Goal: Task Accomplishment & Management: Complete application form

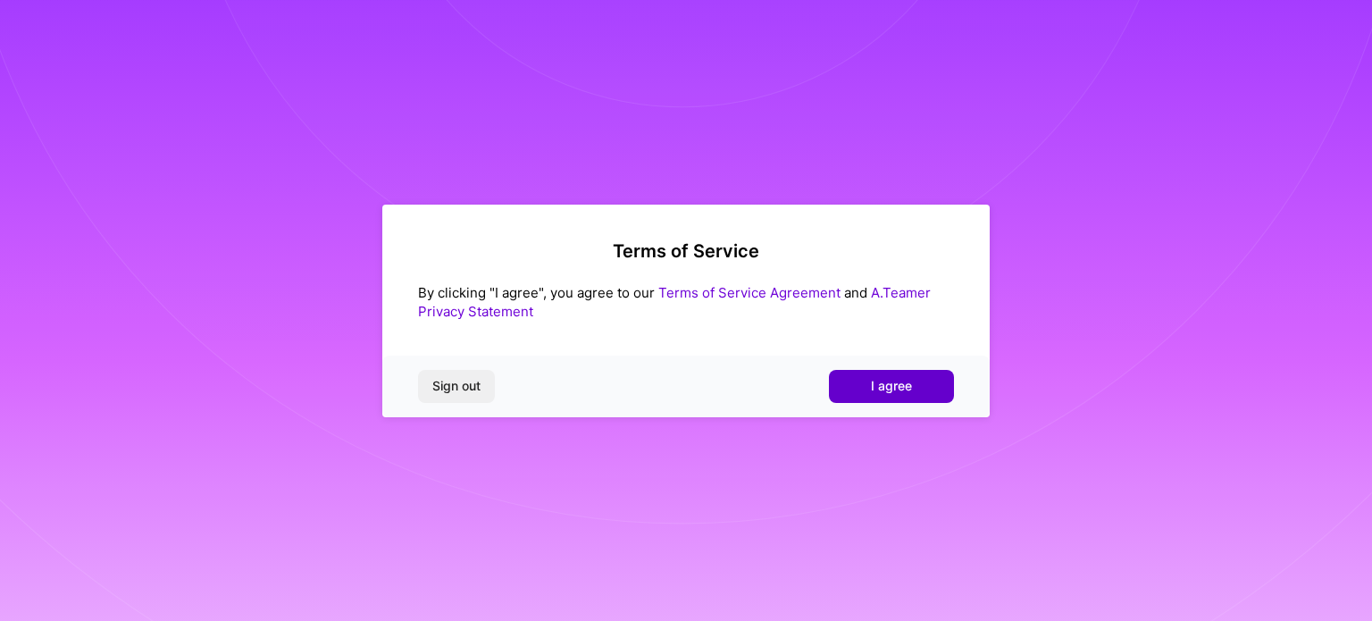
click at [903, 381] on span "I agree" at bounding box center [891, 386] width 41 height 18
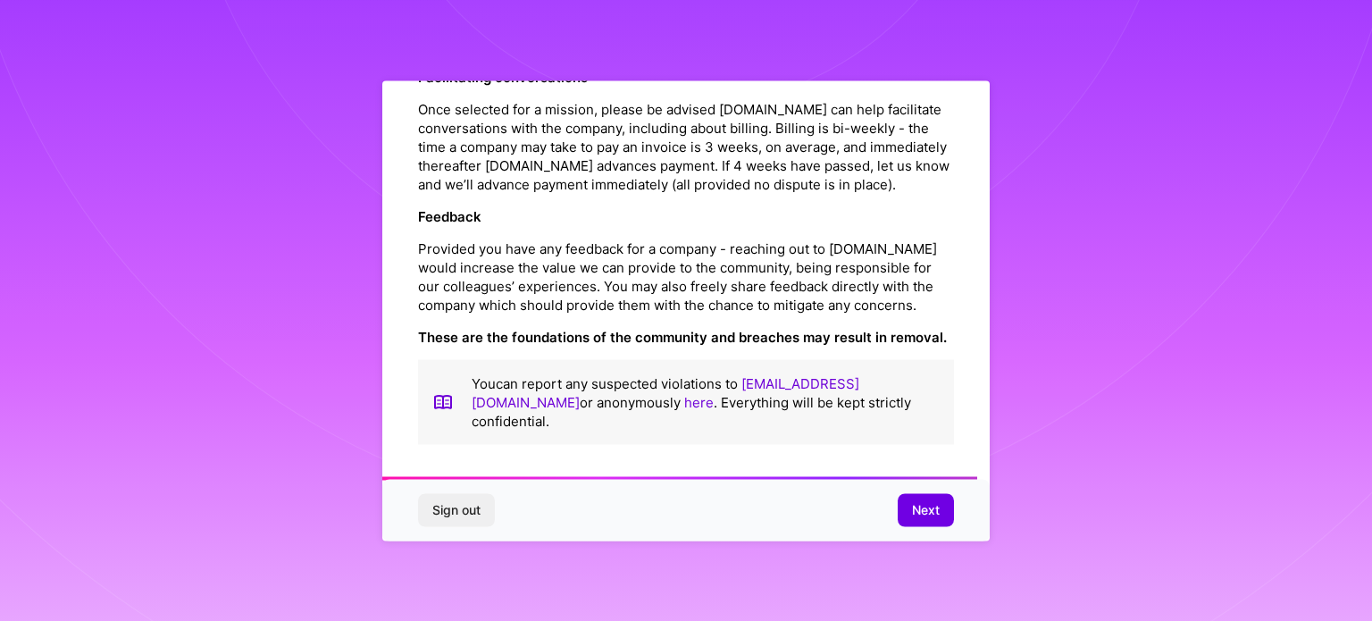
scroll to position [2071, 0]
click at [926, 509] on span "Next" at bounding box center [926, 510] width 28 height 18
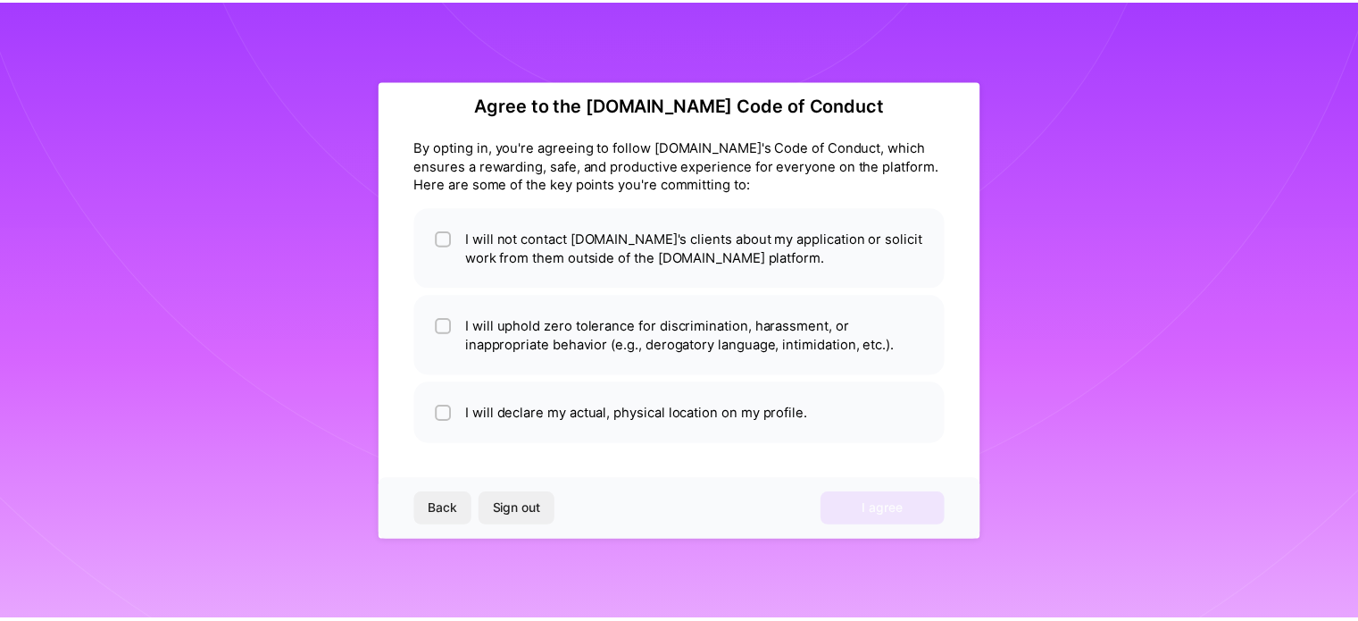
scroll to position [21, 0]
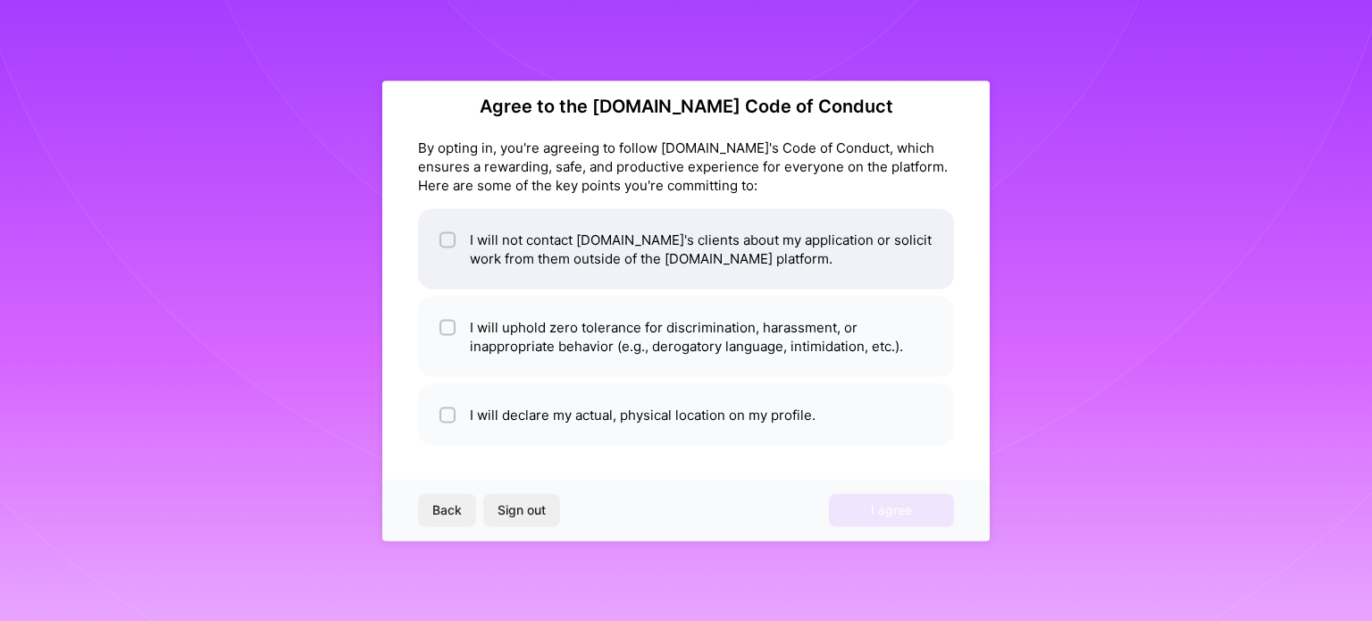
click at [589, 246] on li "I will not contact [DOMAIN_NAME]'s clients about my application or solicit work…" at bounding box center [686, 248] width 536 height 80
checkbox input "true"
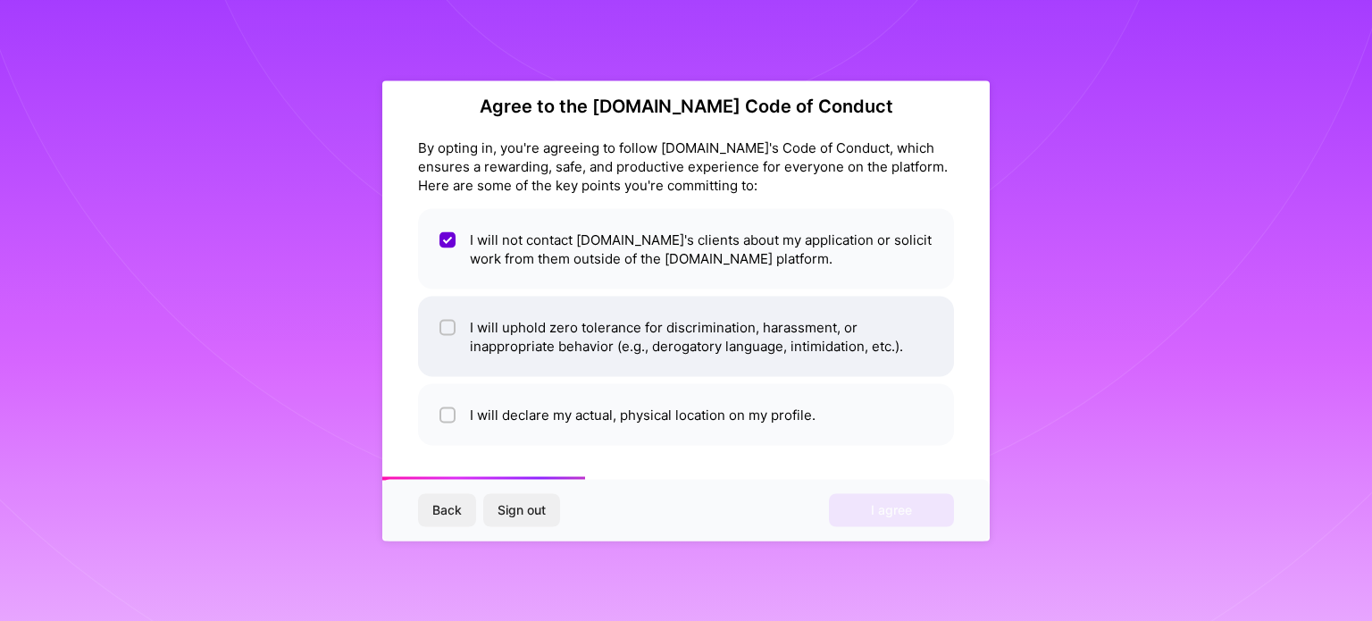
click at [628, 328] on li "I will uphold zero tolerance for discrimination, harassment, or inappropriate b…" at bounding box center [686, 336] width 536 height 80
checkbox input "true"
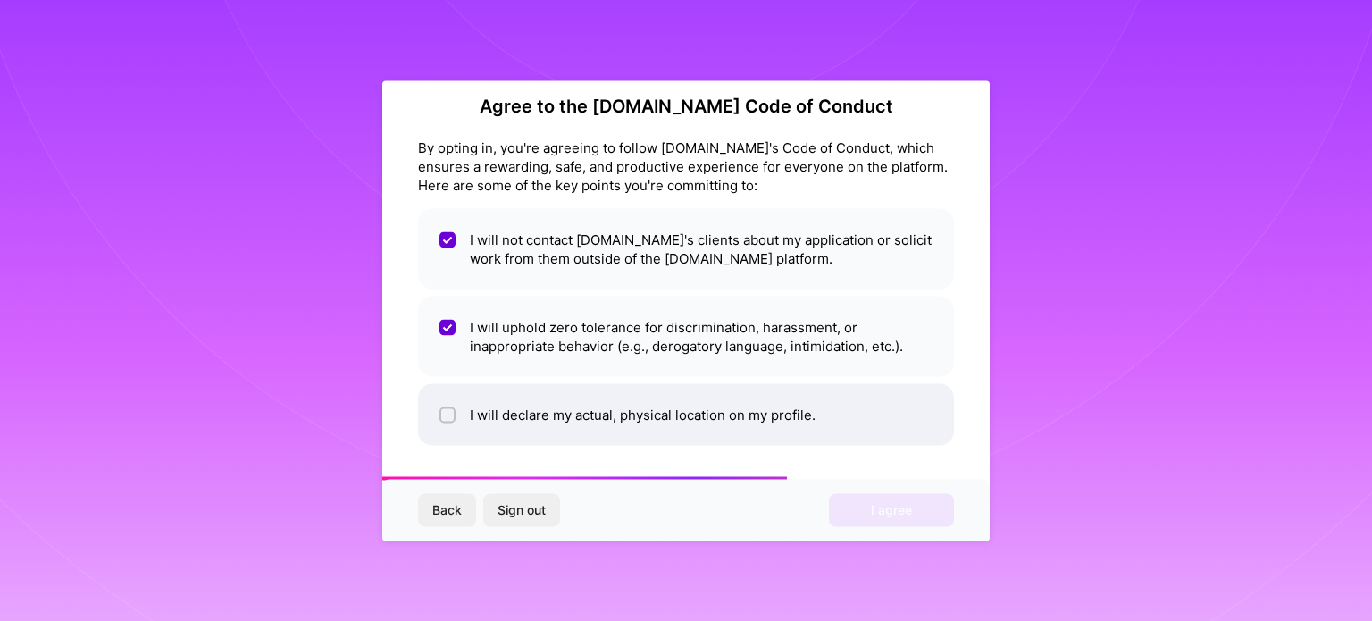
click at [659, 404] on li "I will declare my actual, physical location on my profile." at bounding box center [686, 414] width 536 height 62
checkbox input "true"
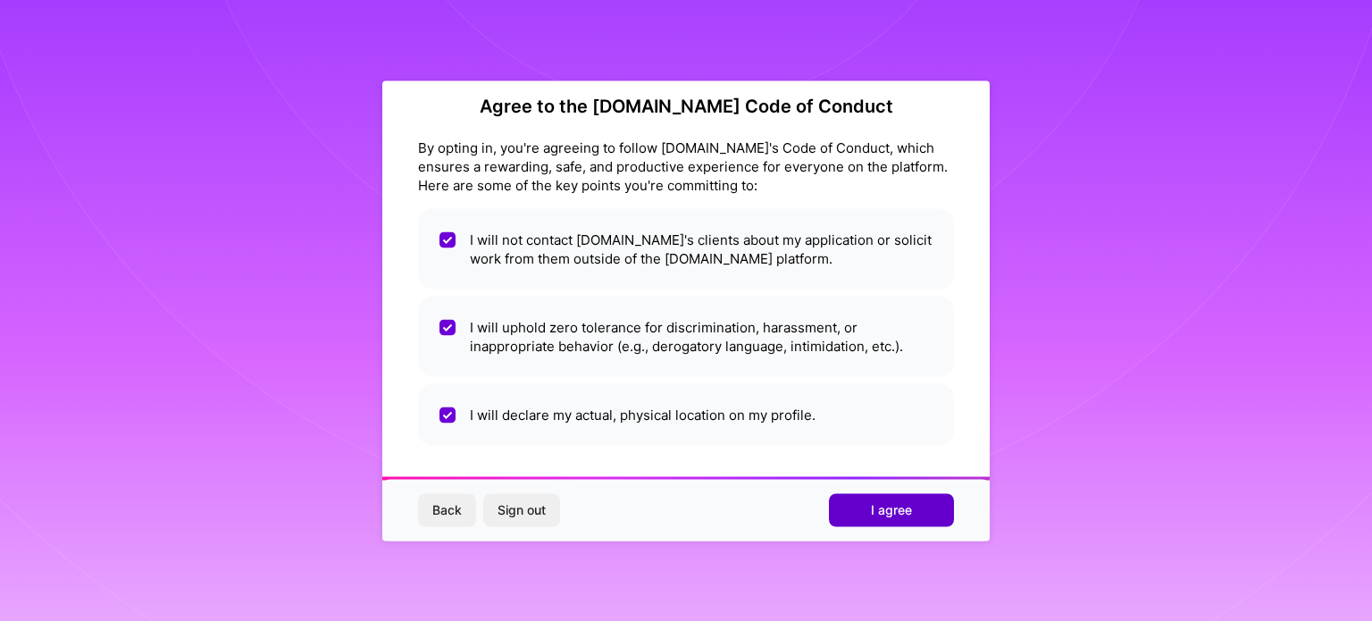
click at [895, 511] on span "I agree" at bounding box center [891, 510] width 41 height 18
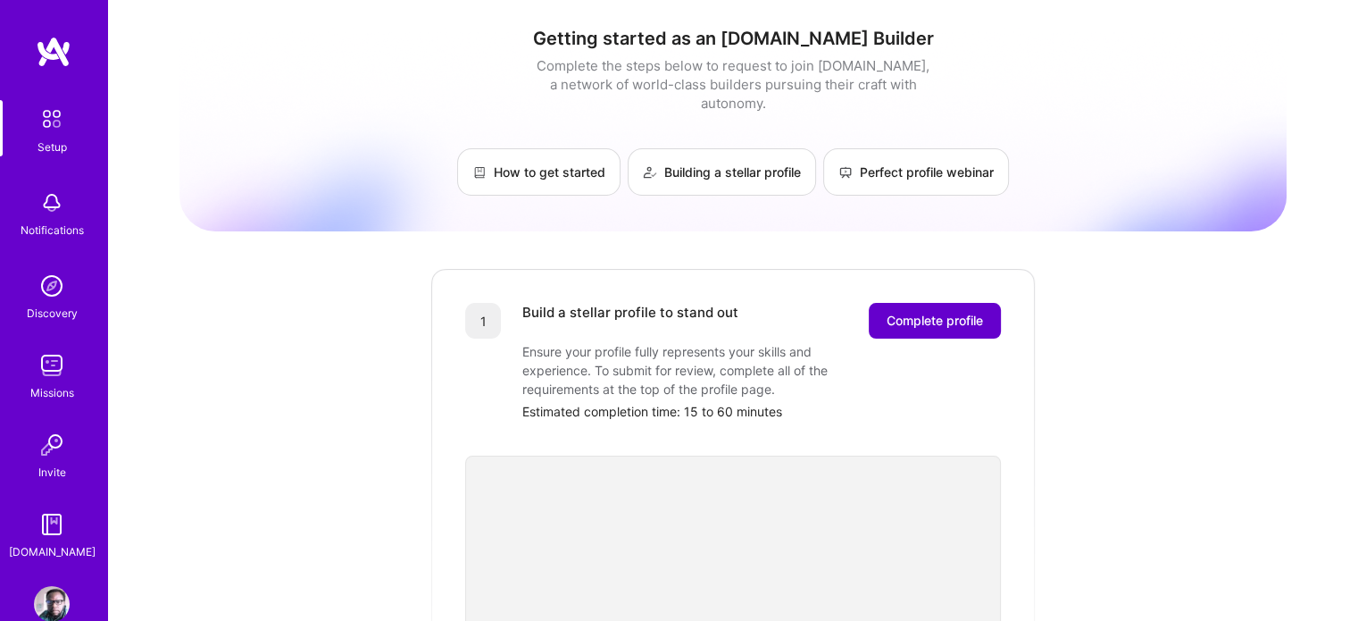
click at [944, 312] on span "Complete profile" at bounding box center [935, 321] width 96 height 18
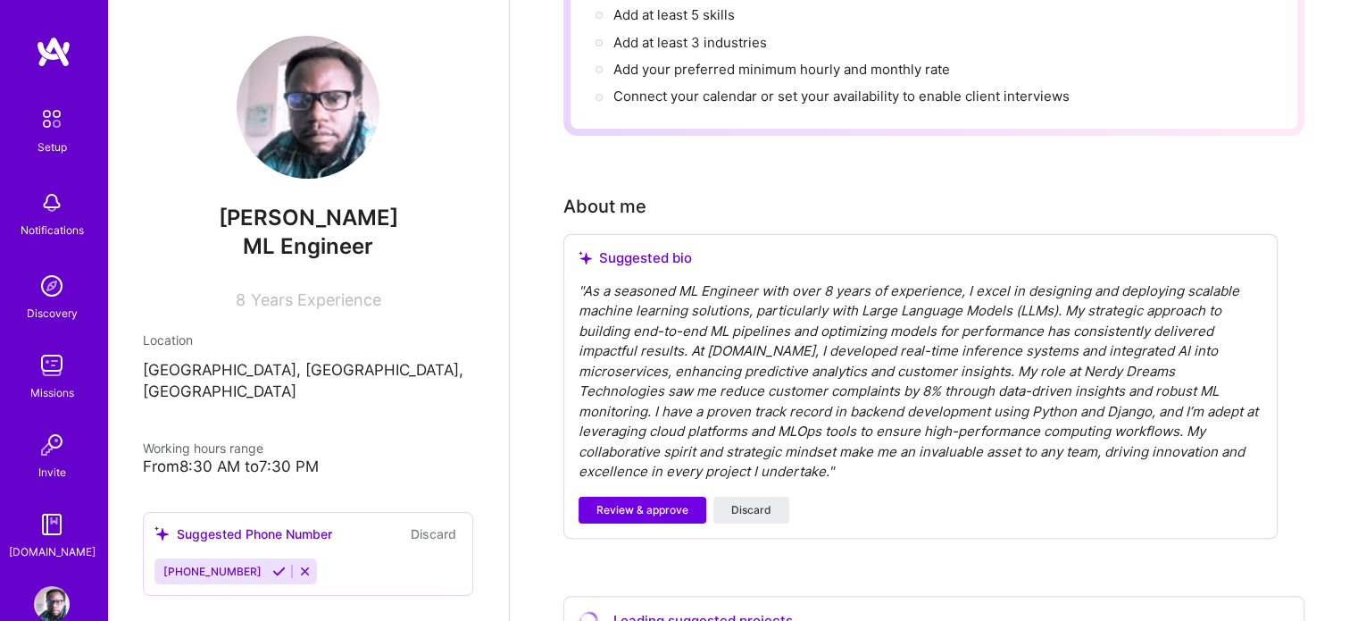
scroll to position [323, 0]
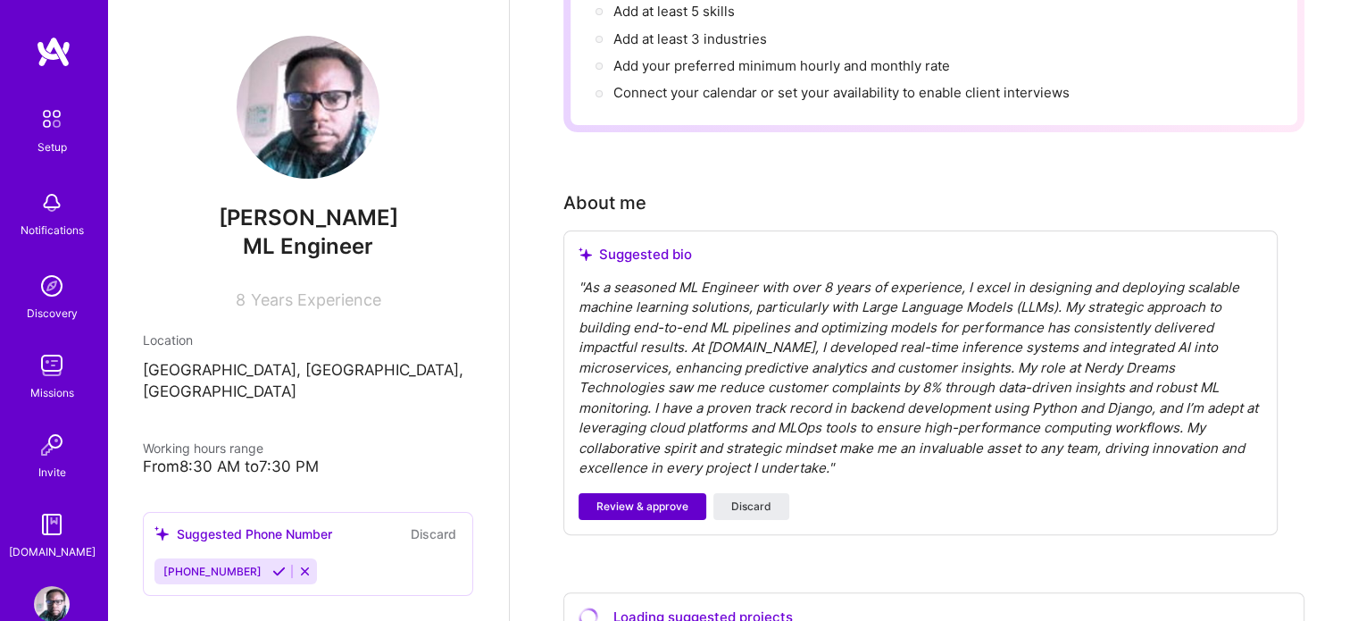
click at [636, 498] on span "Review & approve" at bounding box center [643, 506] width 92 height 16
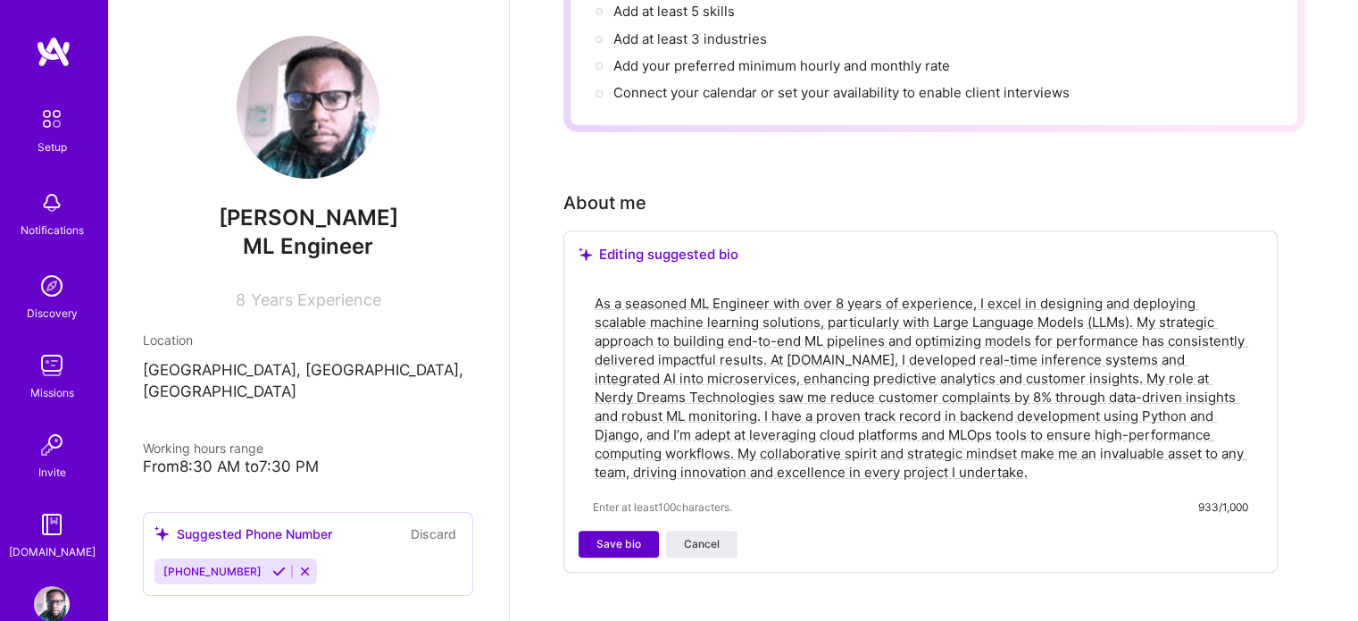
click at [629, 536] on span "Save bio" at bounding box center [619, 544] width 45 height 16
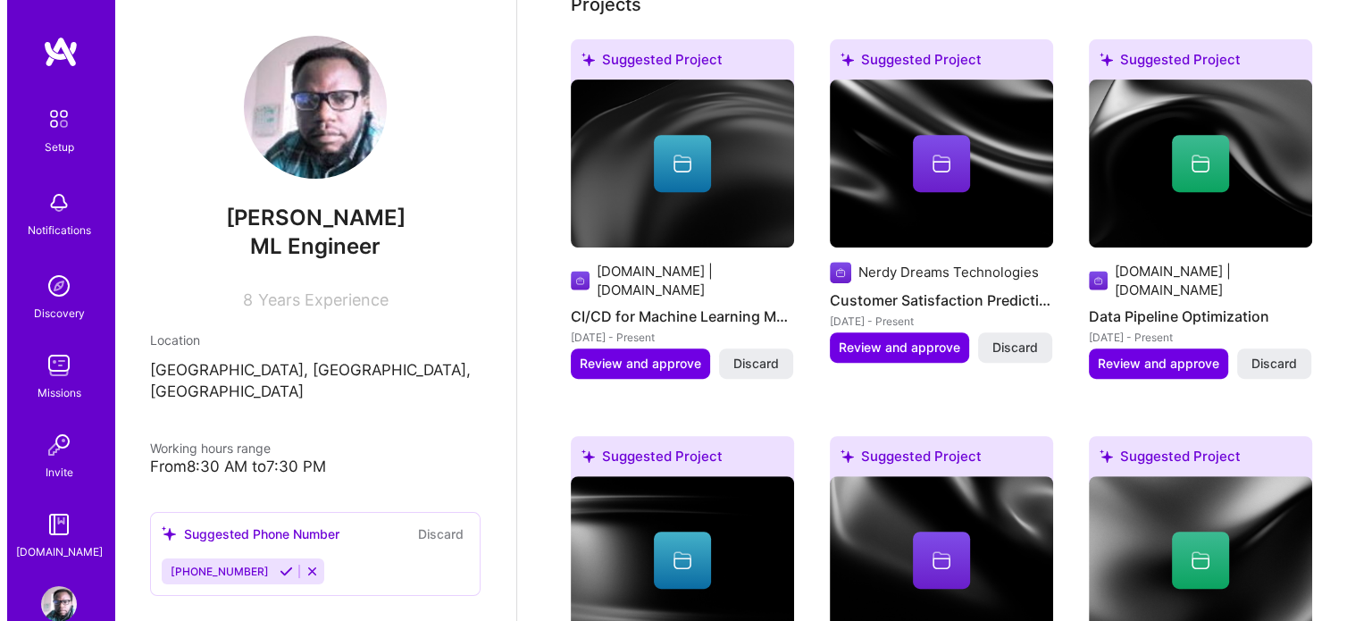
scroll to position [739, 0]
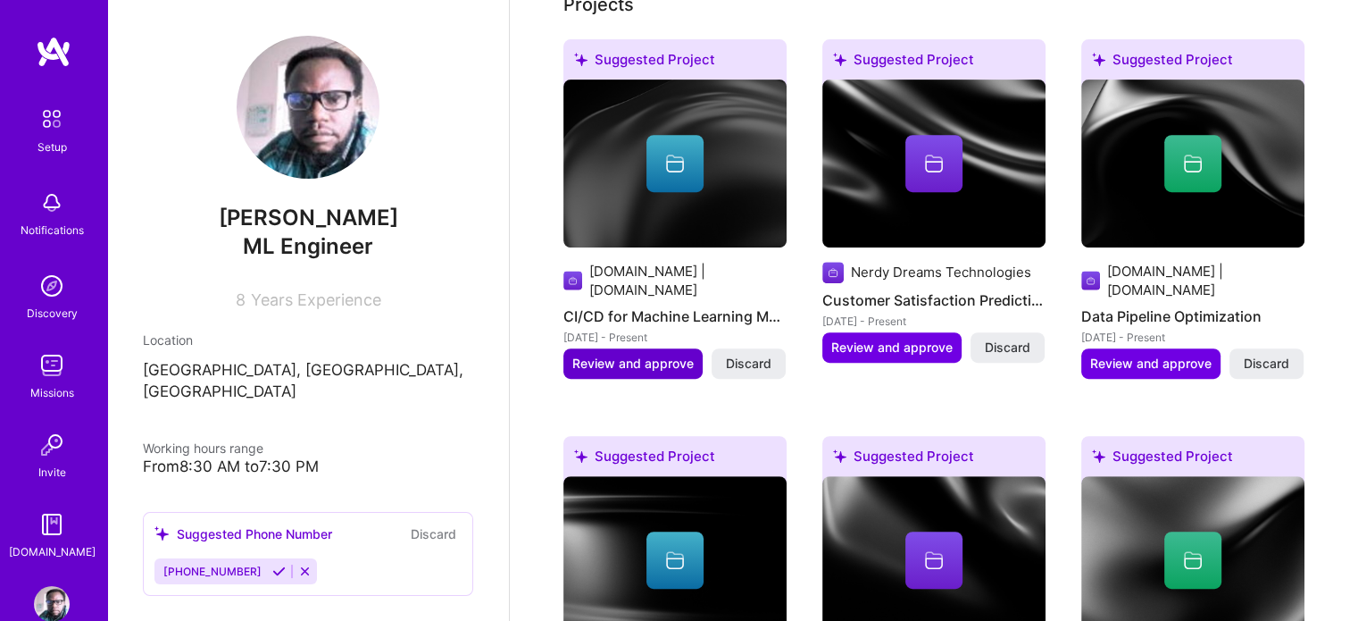
click at [664, 355] on span "Review and approve" at bounding box center [632, 364] width 121 height 18
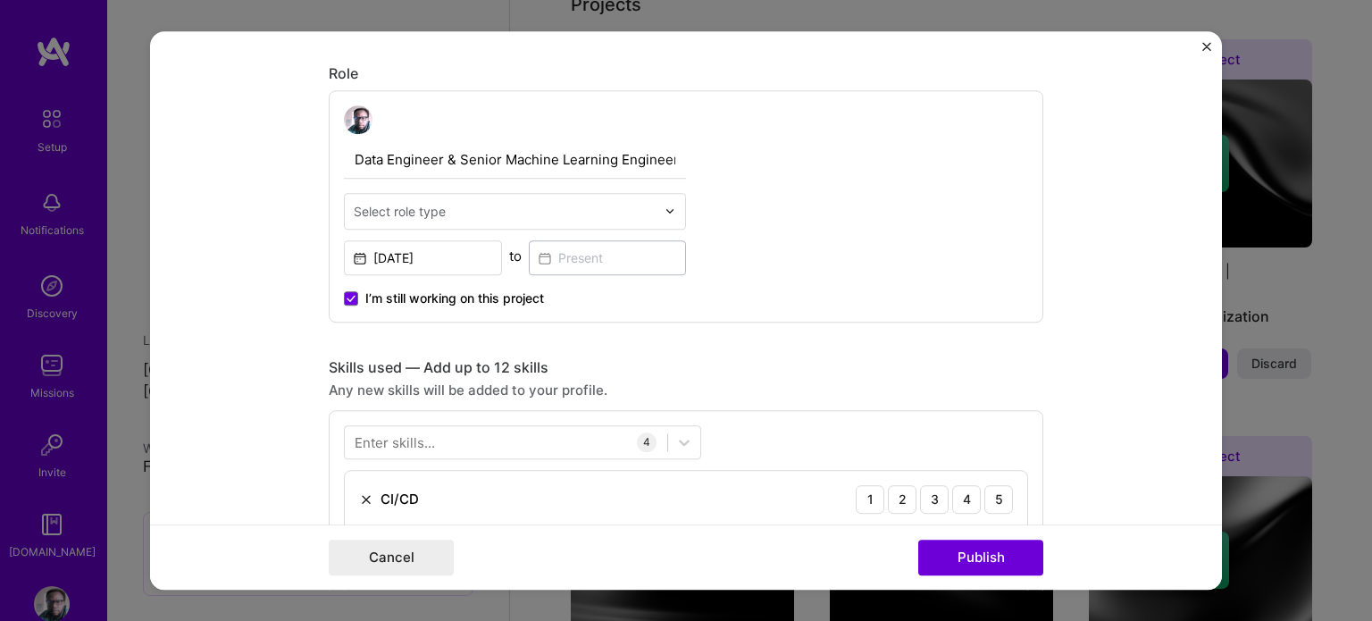
scroll to position [568, 0]
click at [345, 297] on span at bounding box center [351, 296] width 14 height 14
click at [0, 0] on input "I’m still working on this project" at bounding box center [0, 0] width 0 height 0
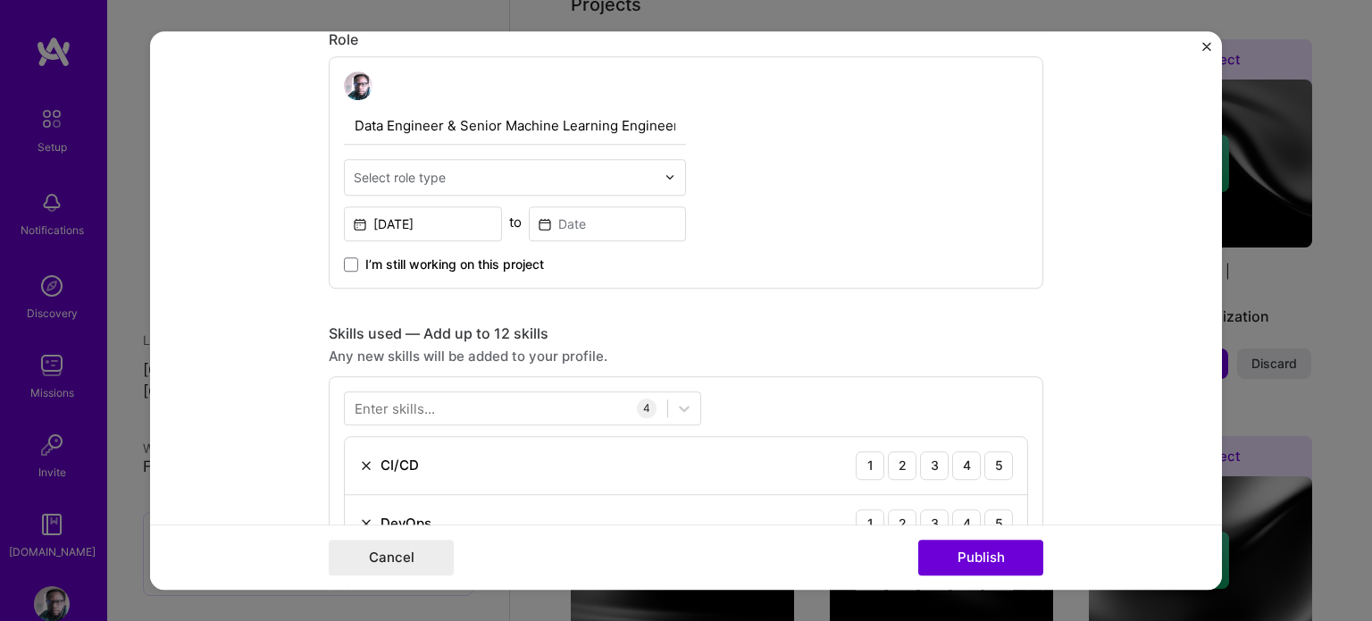
scroll to position [600, 0]
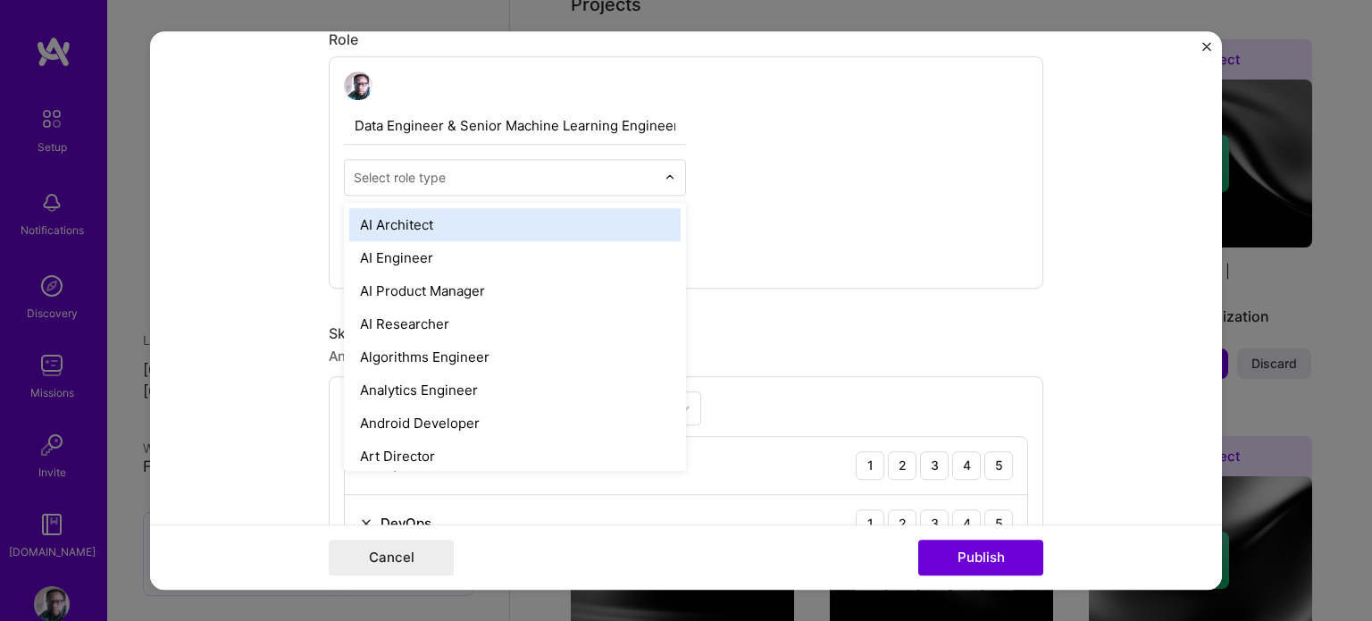
click at [522, 171] on input "text" at bounding box center [505, 177] width 302 height 19
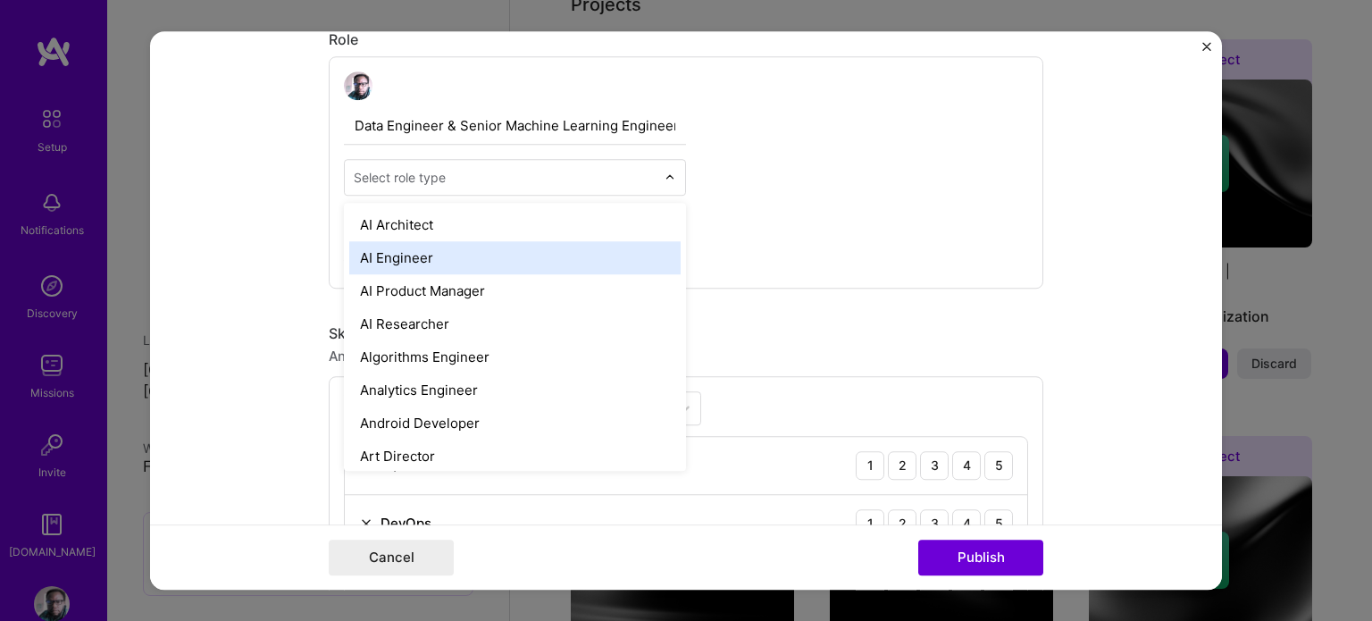
click at [486, 249] on div "AI Engineer" at bounding box center [514, 257] width 331 height 33
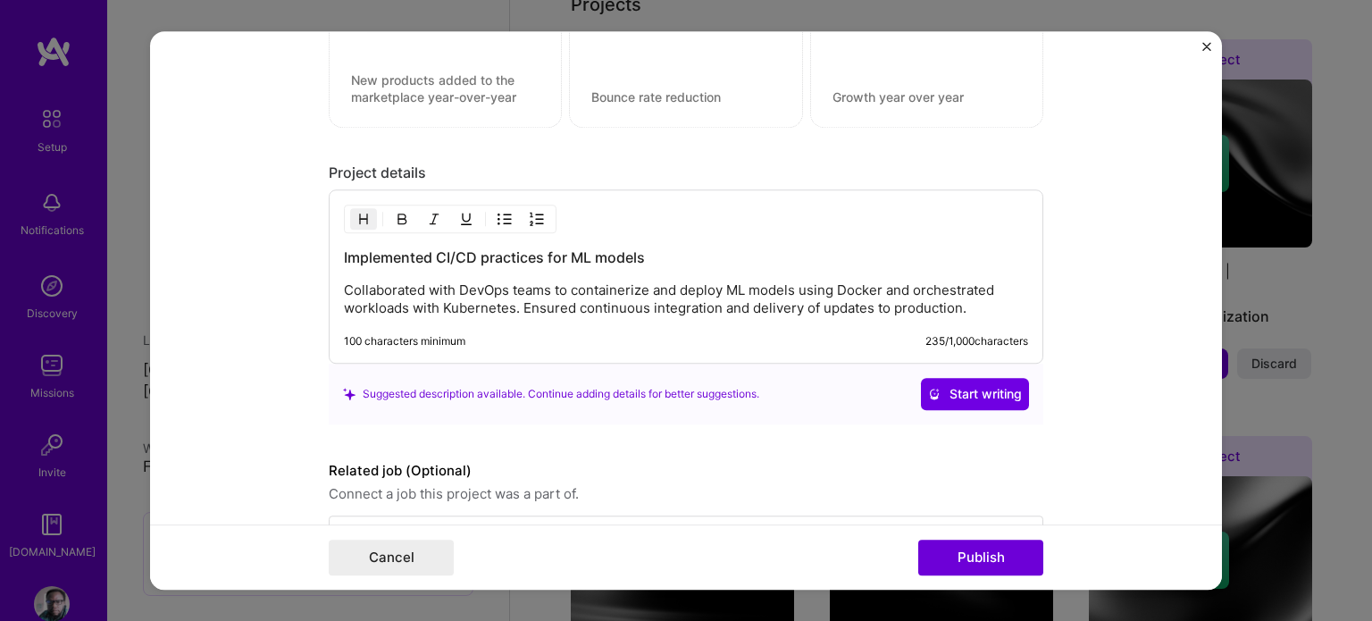
scroll to position [1665, 0]
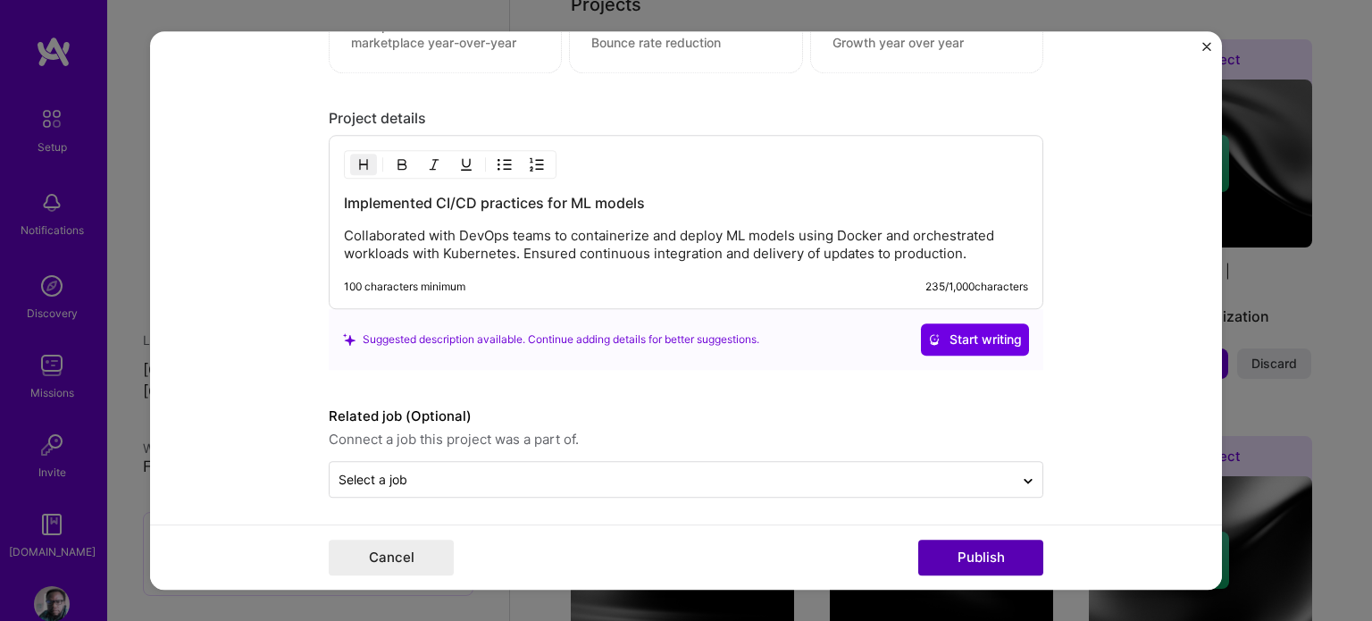
click at [980, 556] on button "Publish" at bounding box center [980, 557] width 125 height 36
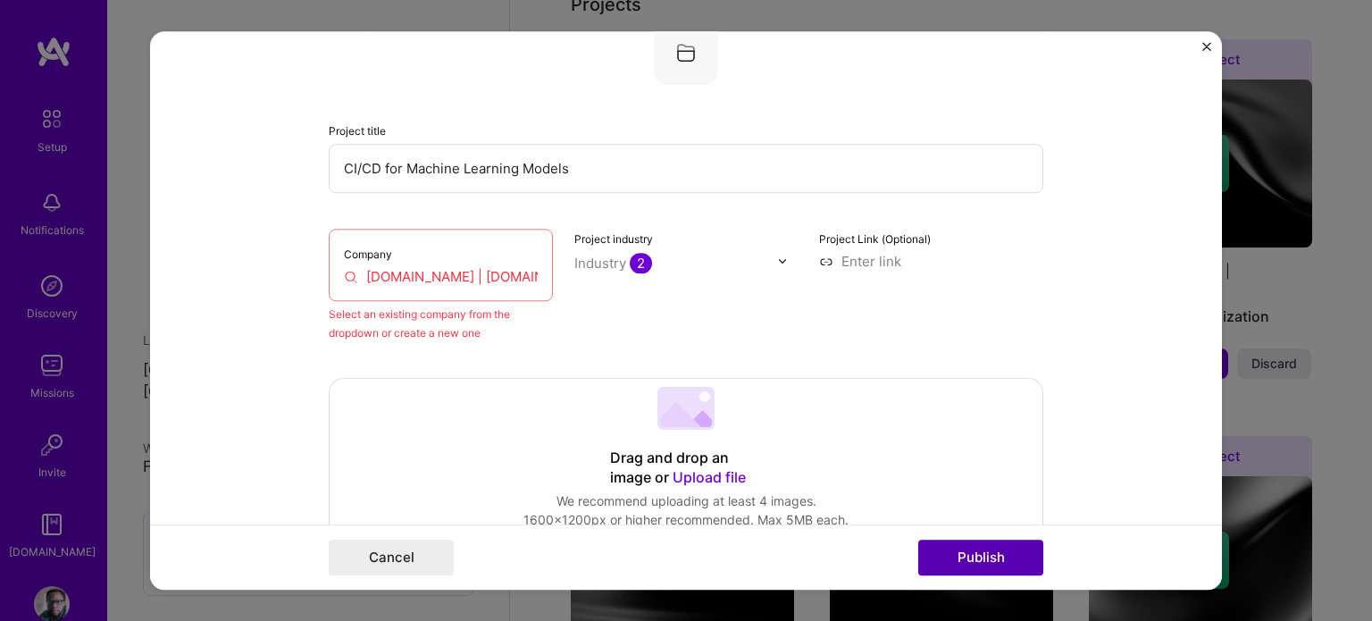
scroll to position [117, 0]
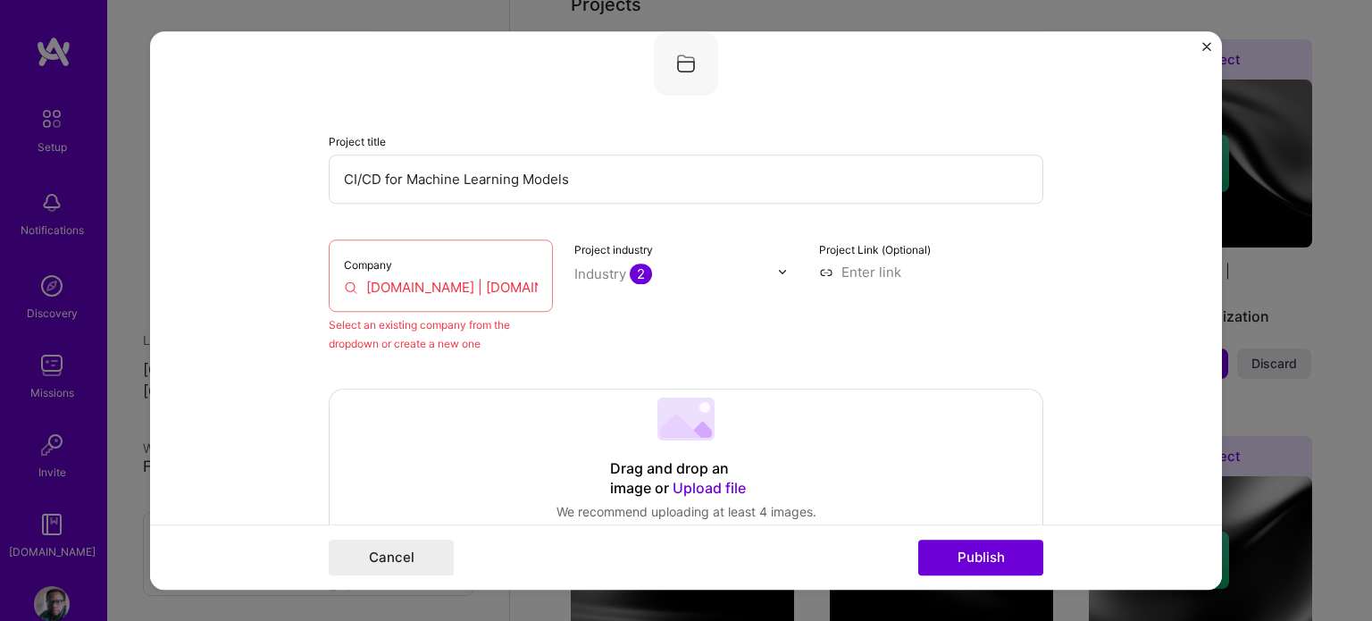
click at [497, 274] on div "Company [DOMAIN_NAME] | [DOMAIN_NAME]" at bounding box center [441, 275] width 224 height 72
click at [479, 291] on input "[DOMAIN_NAME] | [DOMAIN_NAME]" at bounding box center [441, 287] width 194 height 19
drag, startPoint x: 359, startPoint y: 286, endPoint x: 522, endPoint y: 282, distance: 162.6
click at [522, 282] on input "[DOMAIN_NAME] | [DOMAIN_NAME]" at bounding box center [441, 287] width 194 height 19
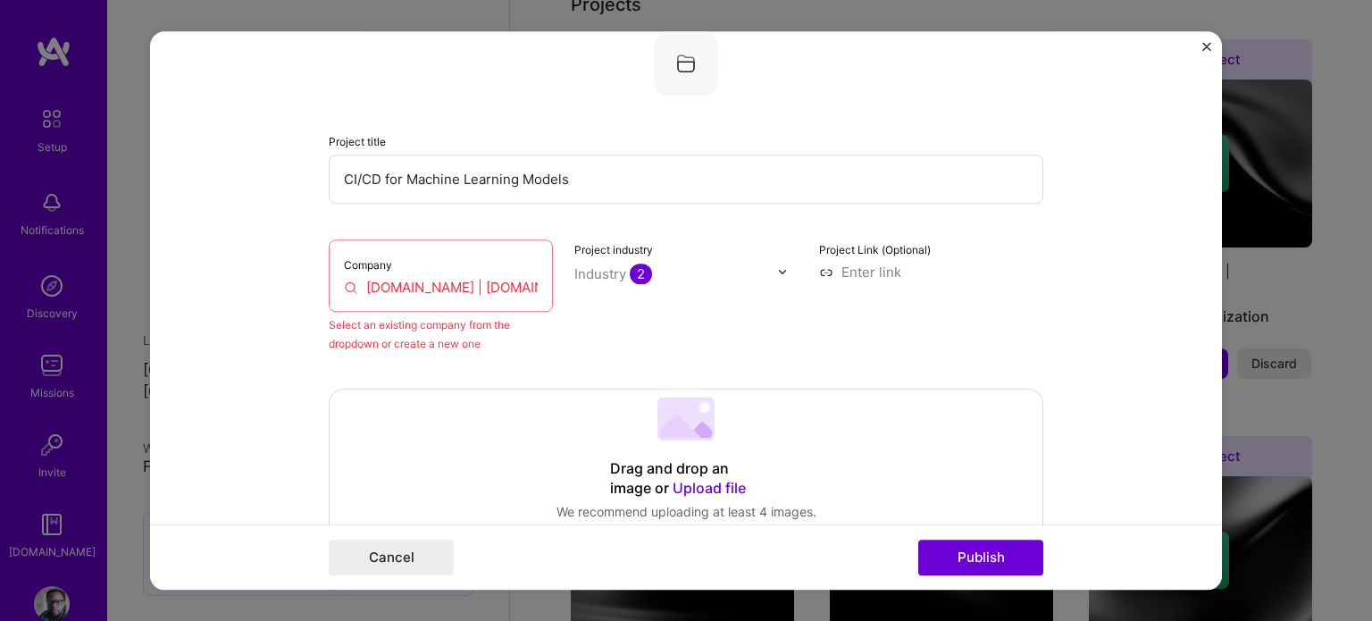
click at [286, 260] on form "Editing suggested project This project is suggested based on your LinkedIn, res…" at bounding box center [686, 310] width 1072 height 559
click at [363, 264] on label "Company" at bounding box center [368, 264] width 48 height 13
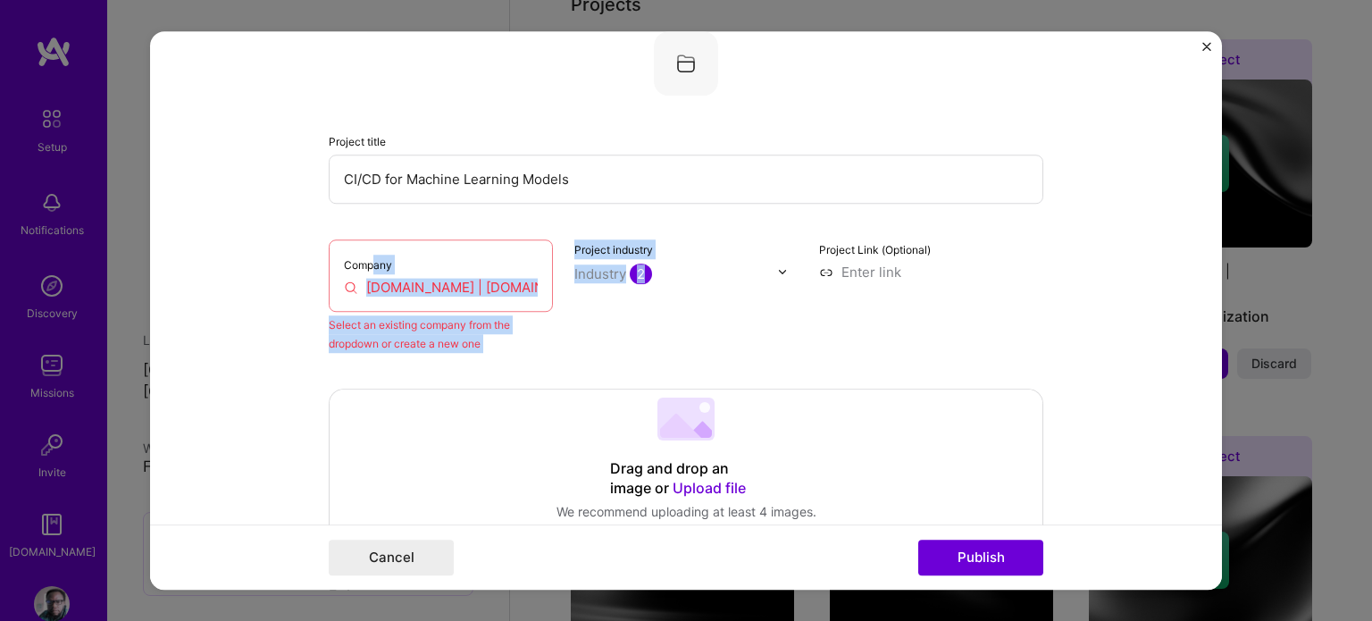
drag, startPoint x: 363, startPoint y: 264, endPoint x: 706, endPoint y: 278, distance: 343.2
click at [706, 278] on div "Company [DOMAIN_NAME] | [DOMAIN_NAME] Select an existing company from the dropd…" at bounding box center [686, 295] width 714 height 113
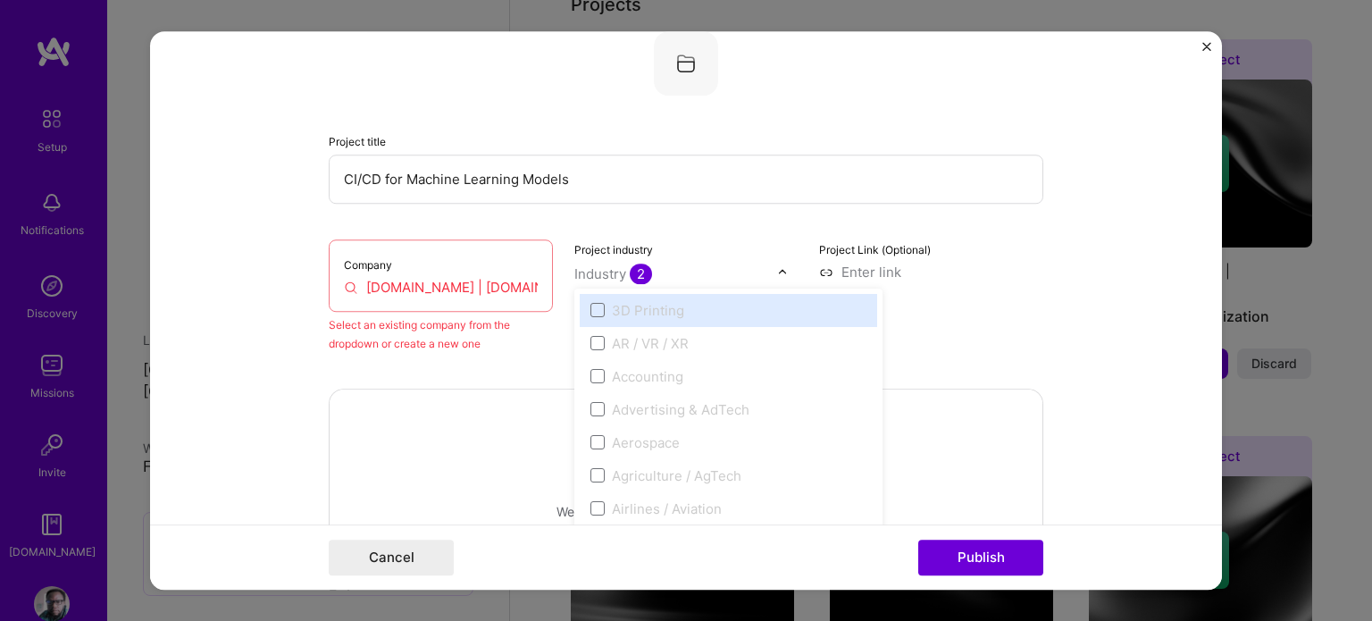
click at [706, 278] on input "text" at bounding box center [676, 273] width 204 height 19
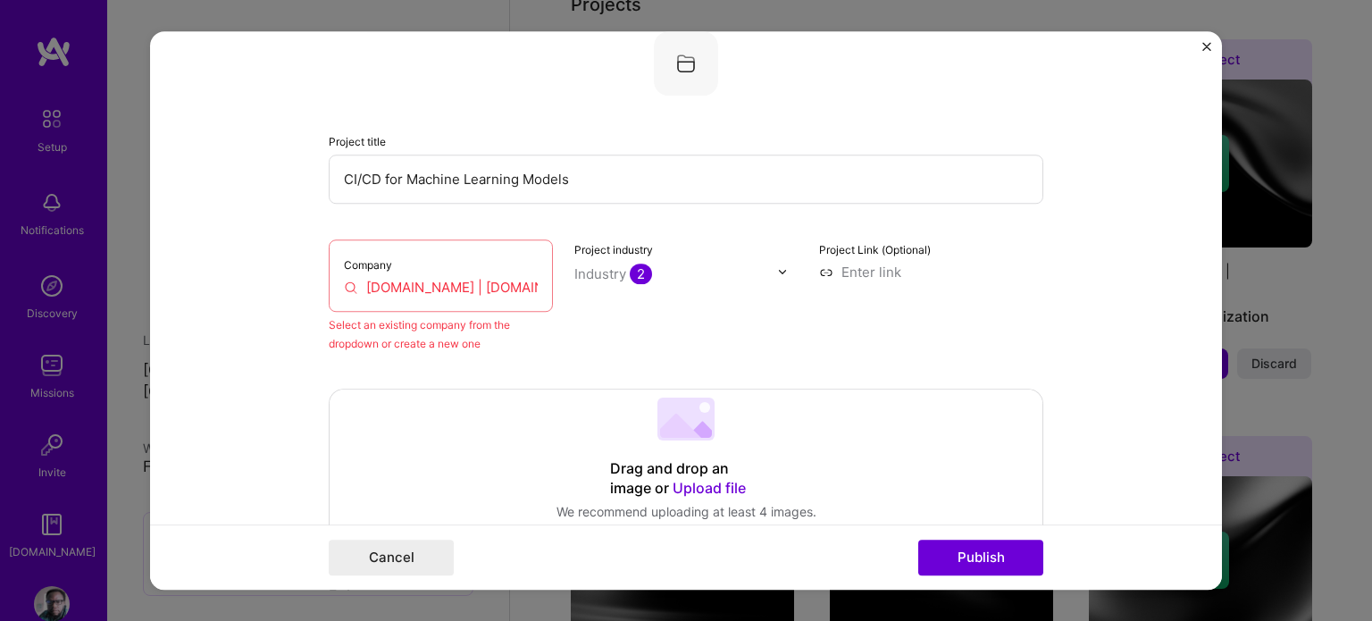
click at [479, 267] on div "Company [DOMAIN_NAME] | [DOMAIN_NAME]" at bounding box center [441, 275] width 224 height 72
click at [418, 346] on div "Select an existing company from the dropdown or create a new one" at bounding box center [441, 334] width 224 height 38
click at [344, 288] on input "[DOMAIN_NAME] | [DOMAIN_NAME]" at bounding box center [441, 287] width 194 height 19
click at [475, 288] on input "[DOMAIN_NAME] | [DOMAIN_NAME]" at bounding box center [441, 287] width 194 height 19
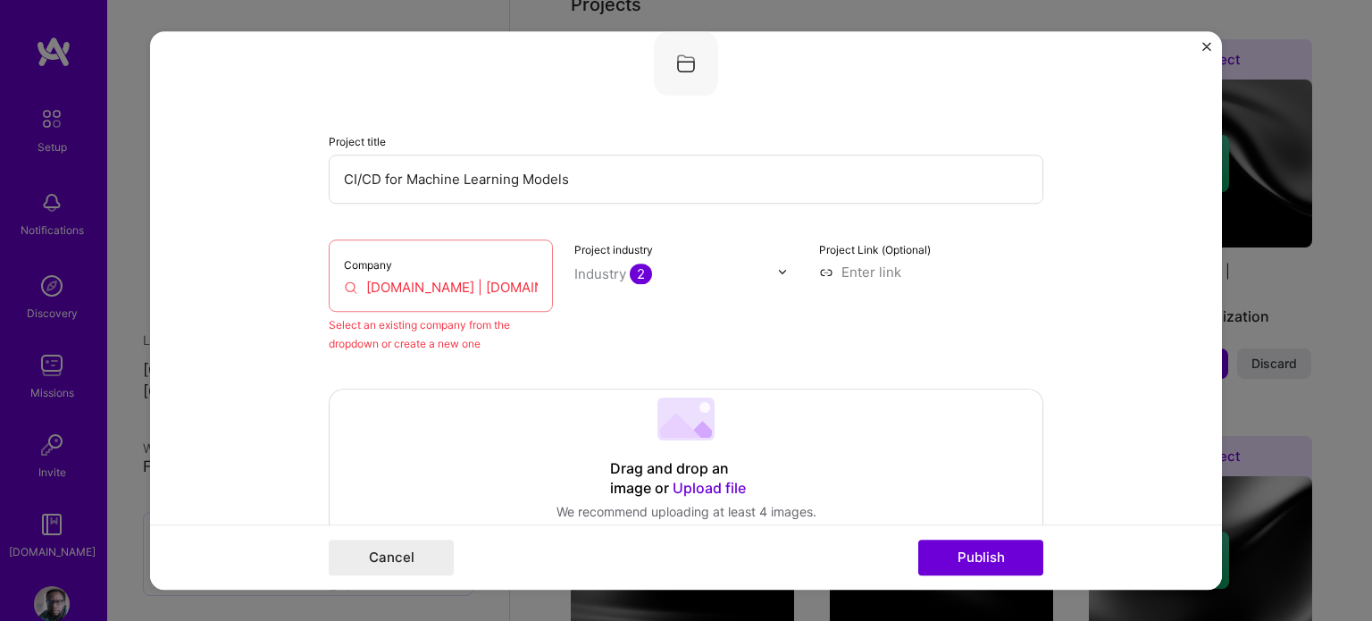
click at [504, 282] on input "[DOMAIN_NAME] | [DOMAIN_NAME]" at bounding box center [441, 287] width 194 height 19
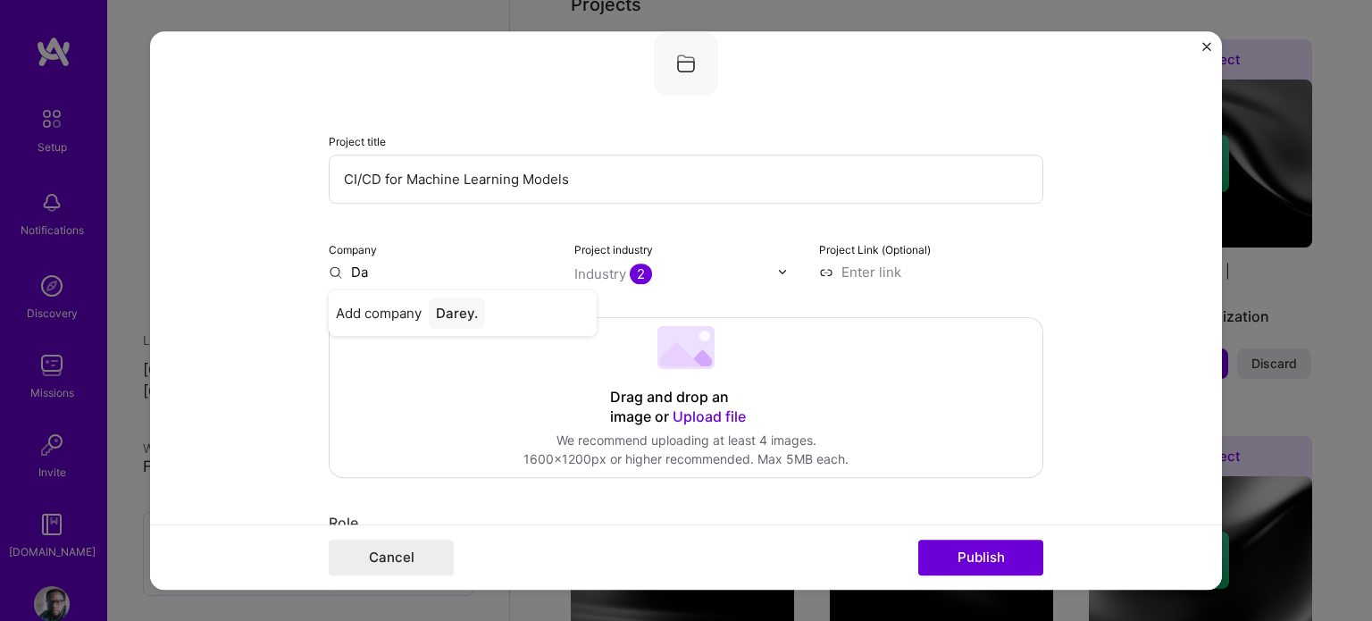
type input "D"
paste input "[DOMAIN_NAME] | [DOMAIN_NAME]"
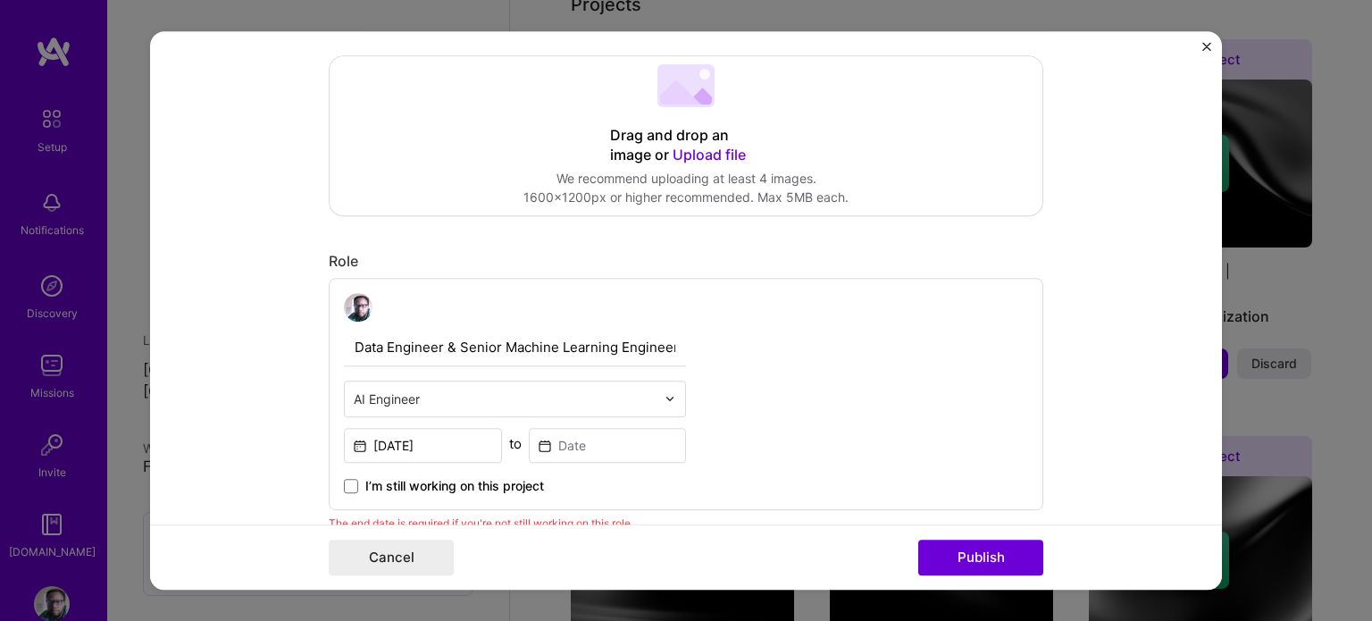
scroll to position [455, 0]
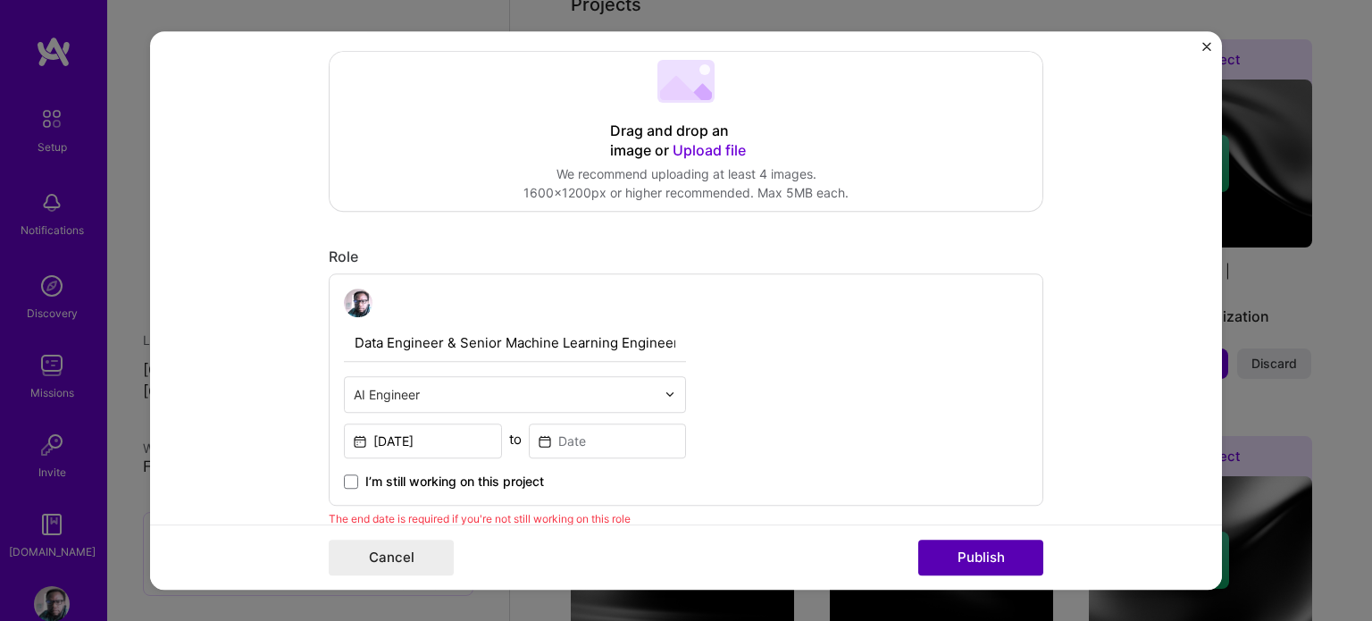
click at [992, 552] on button "Publish" at bounding box center [980, 557] width 125 height 36
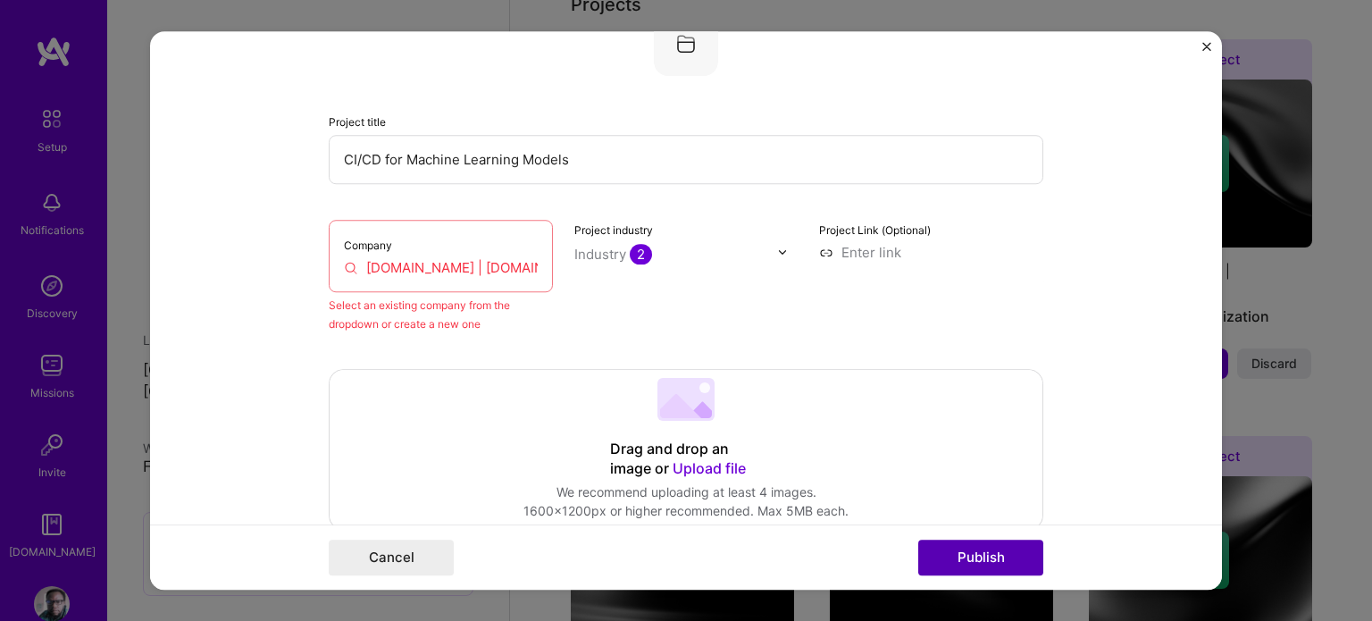
scroll to position [117, 0]
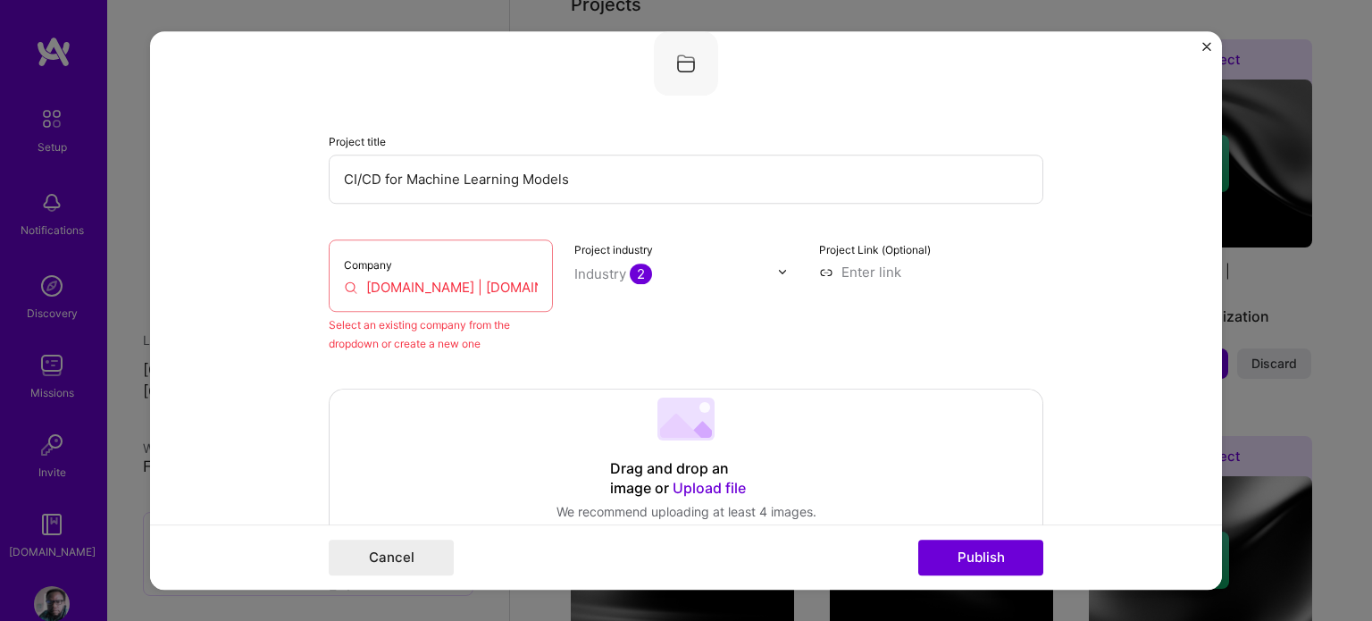
click at [432, 282] on input "[DOMAIN_NAME] | [DOMAIN_NAME]" at bounding box center [441, 287] width 194 height 19
click at [524, 284] on input "[DOMAIN_NAME] | [DOMAIN_NAME]" at bounding box center [441, 287] width 194 height 19
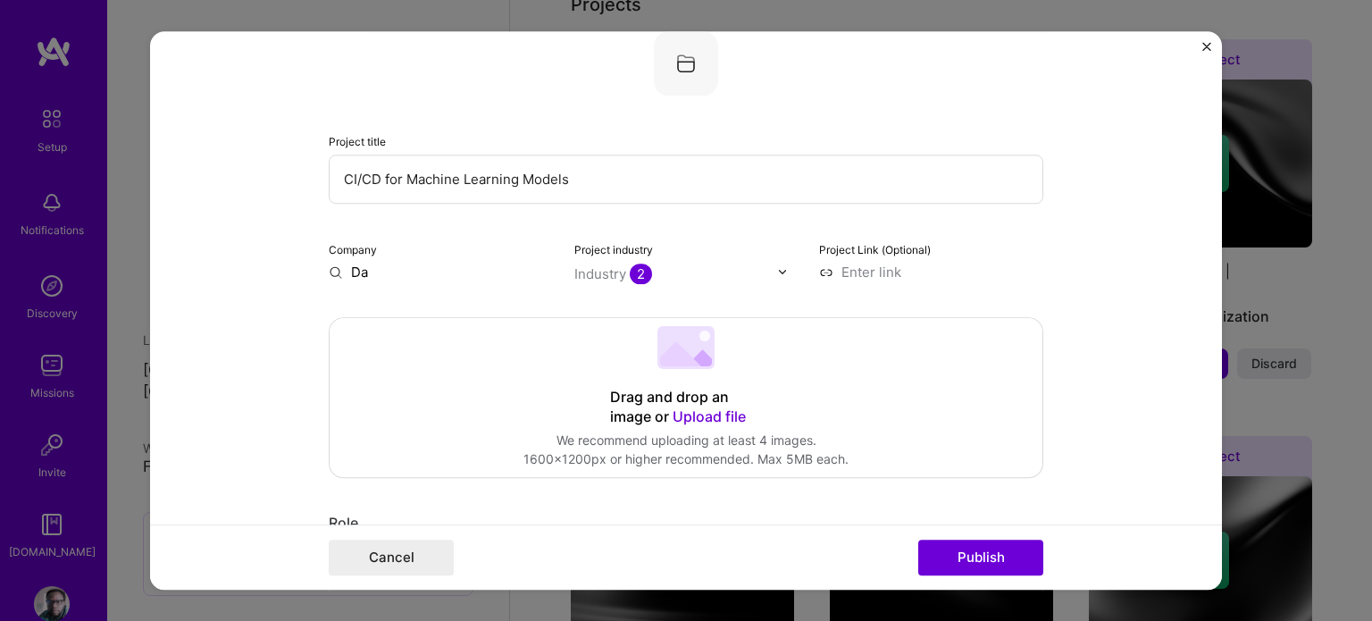
type input "D"
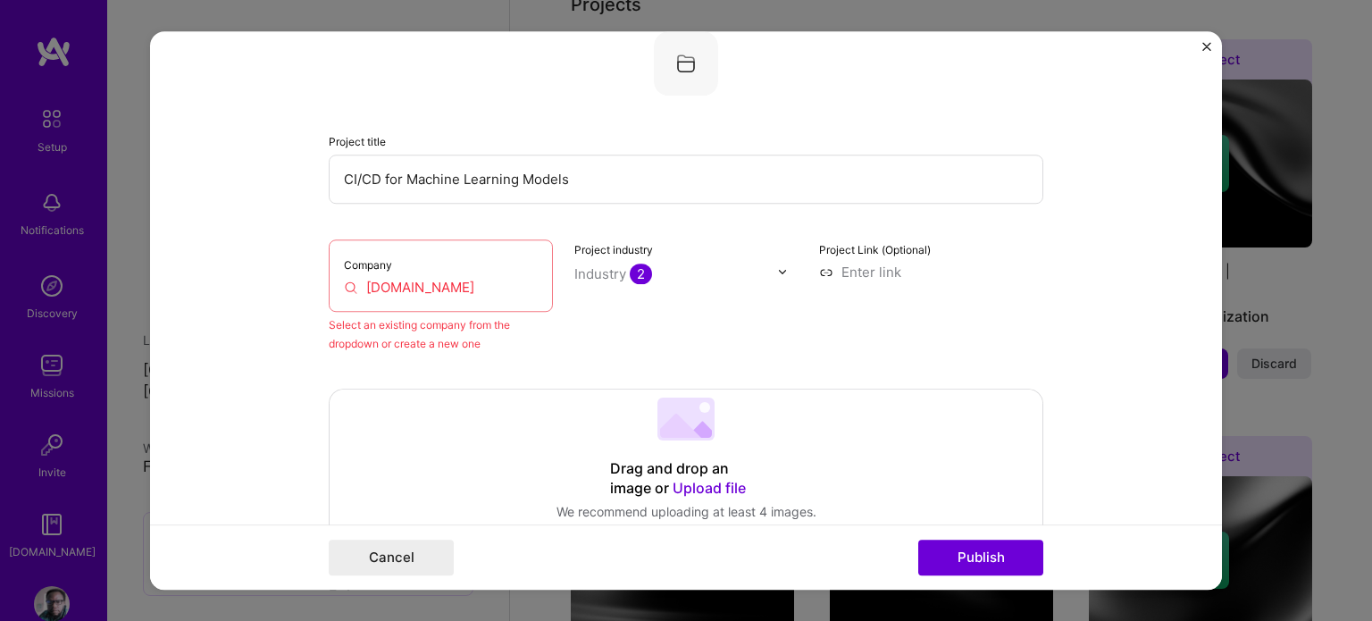
click at [471, 278] on input "[DOMAIN_NAME]" at bounding box center [441, 287] width 194 height 19
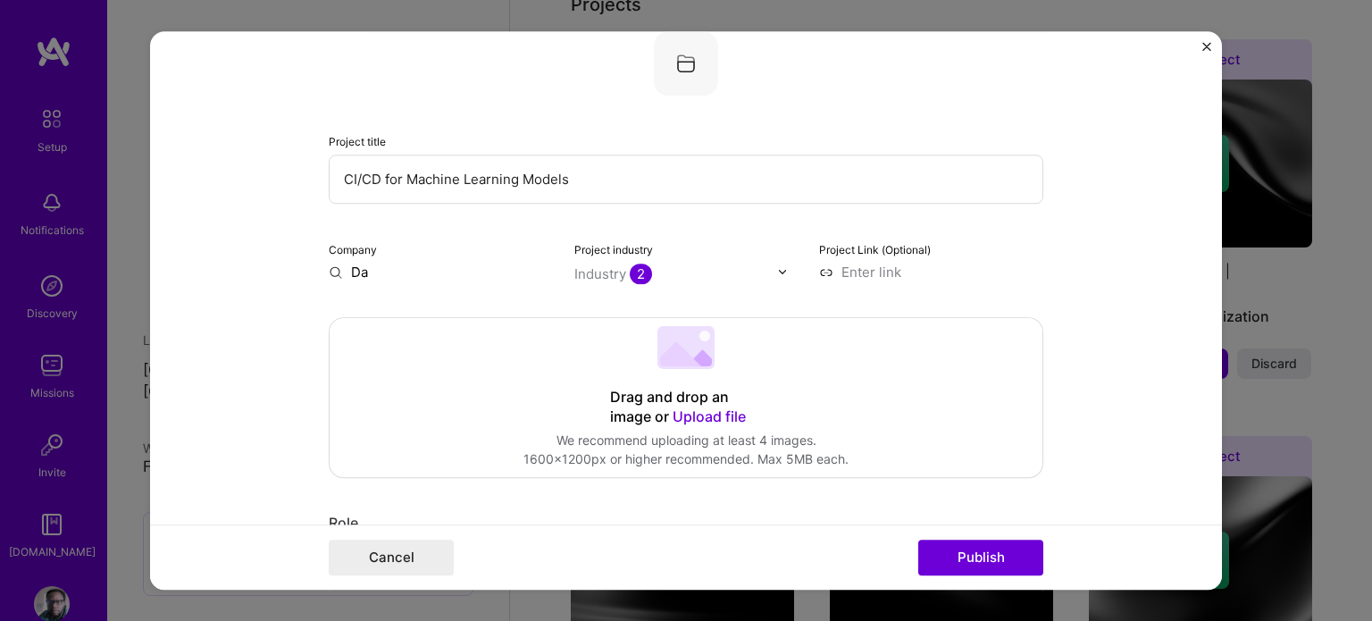
type input "D"
click at [461, 275] on input "text" at bounding box center [441, 272] width 224 height 19
type input "[DOMAIN_NAME]"
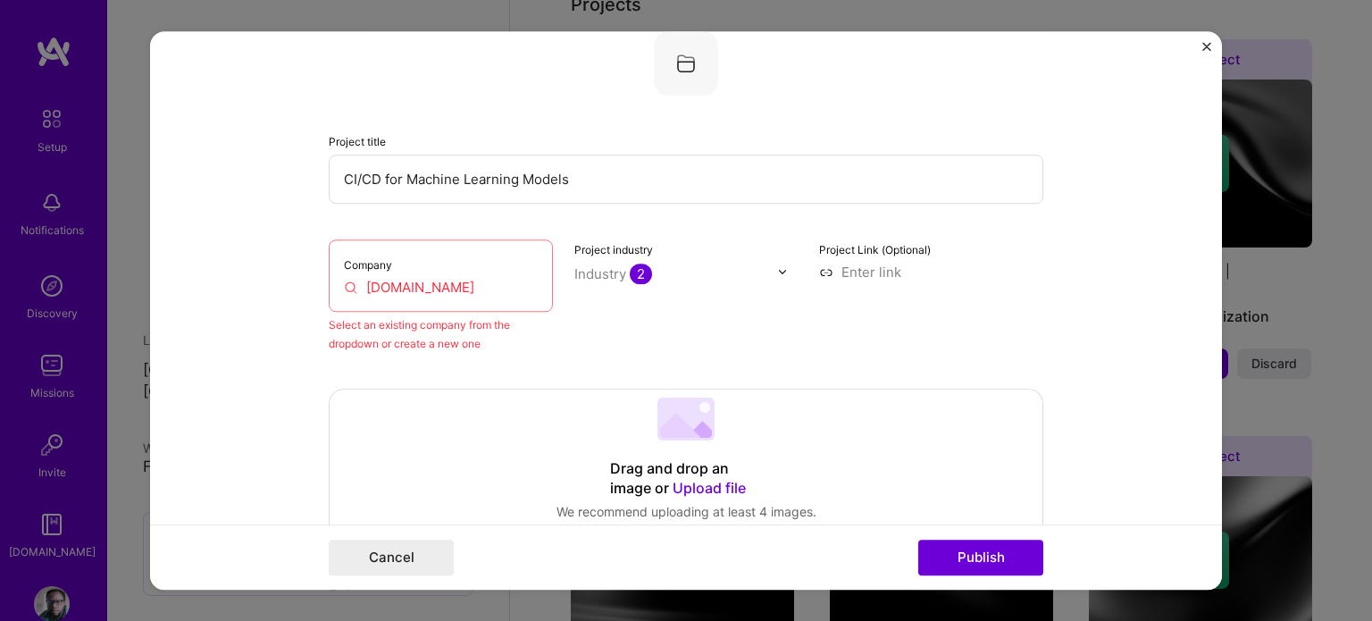
click at [1082, 260] on form "Editing suggested project This project is suggested based on your LinkedIn, res…" at bounding box center [686, 310] width 1072 height 559
click at [457, 255] on div "Company [DOMAIN_NAME]" at bounding box center [441, 275] width 224 height 72
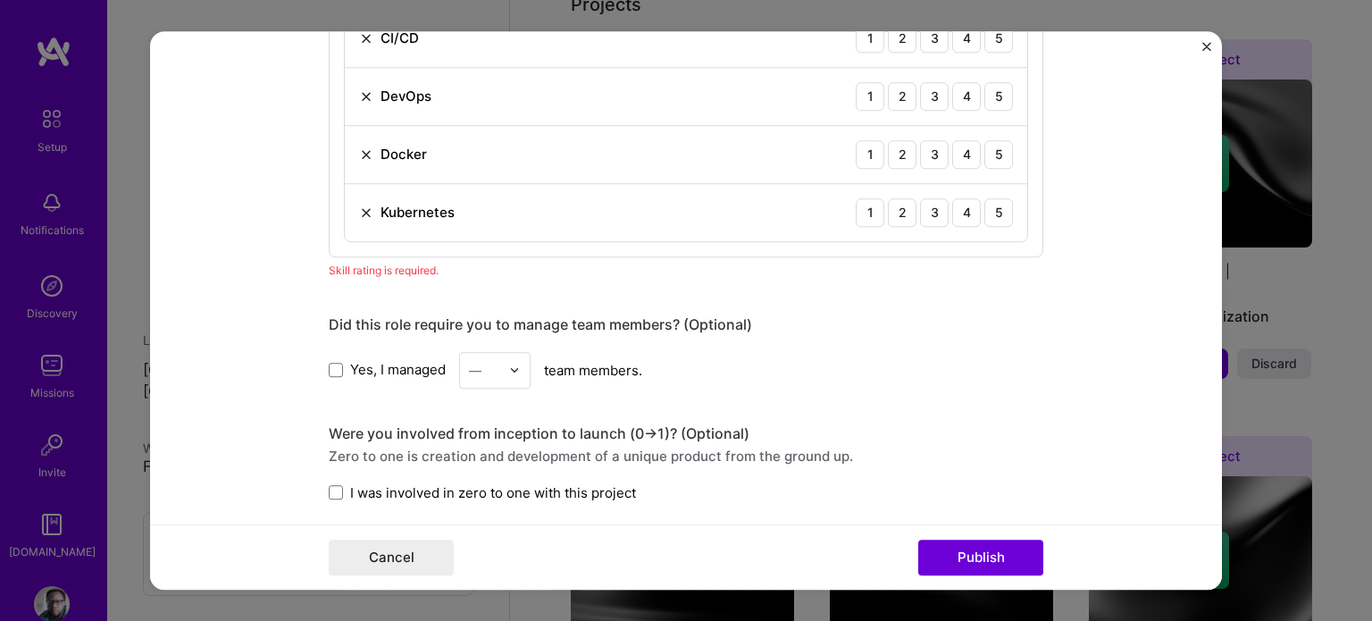
scroll to position [1122, 0]
click at [979, 564] on button "Publish" at bounding box center [980, 557] width 125 height 36
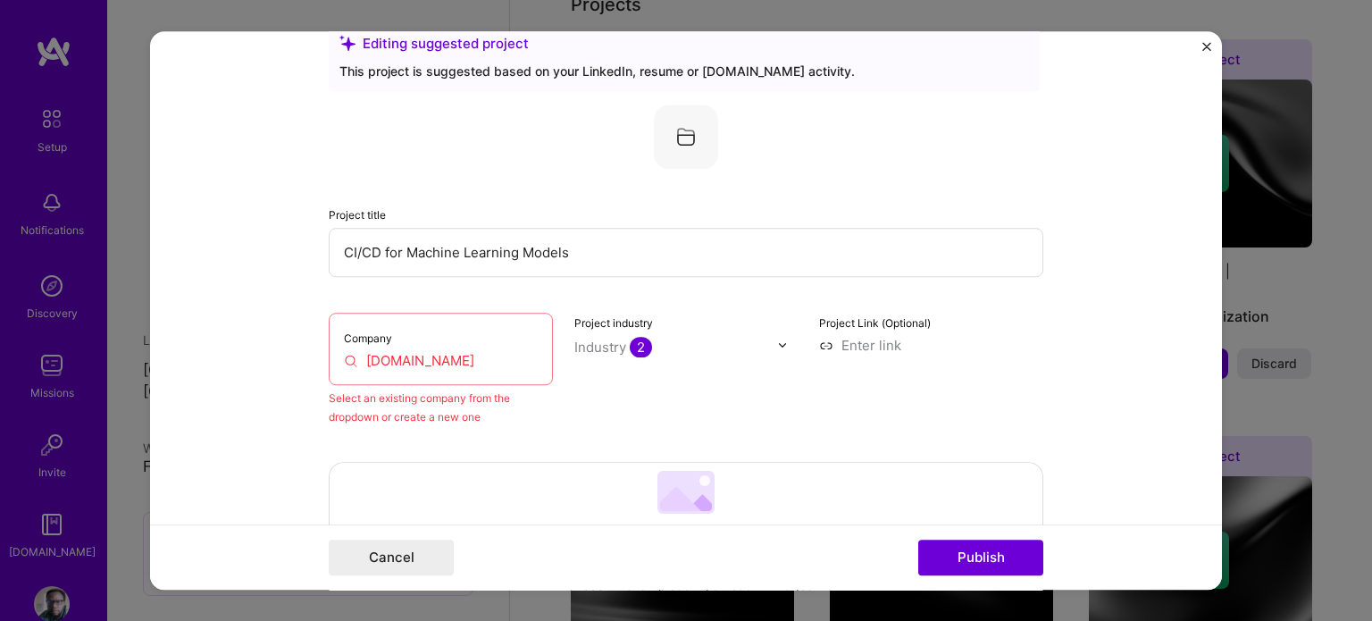
scroll to position [0, 0]
